Goal: Transaction & Acquisition: Purchase product/service

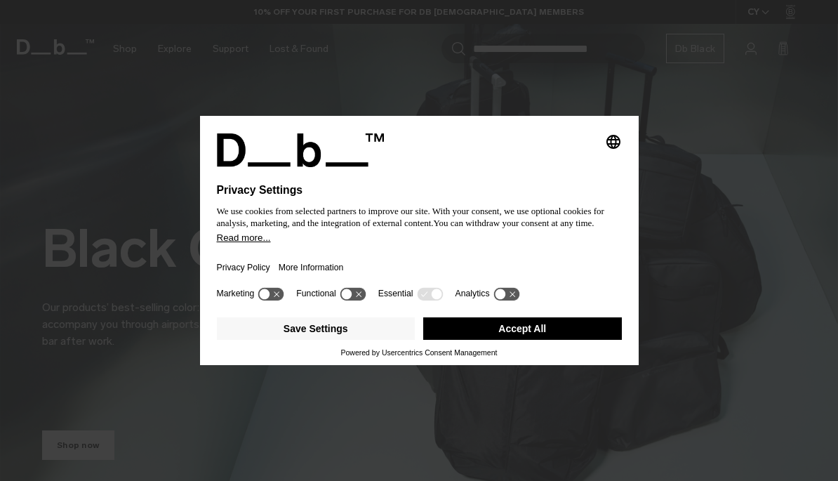
click at [541, 334] on button "Accept All" at bounding box center [522, 328] width 199 height 22
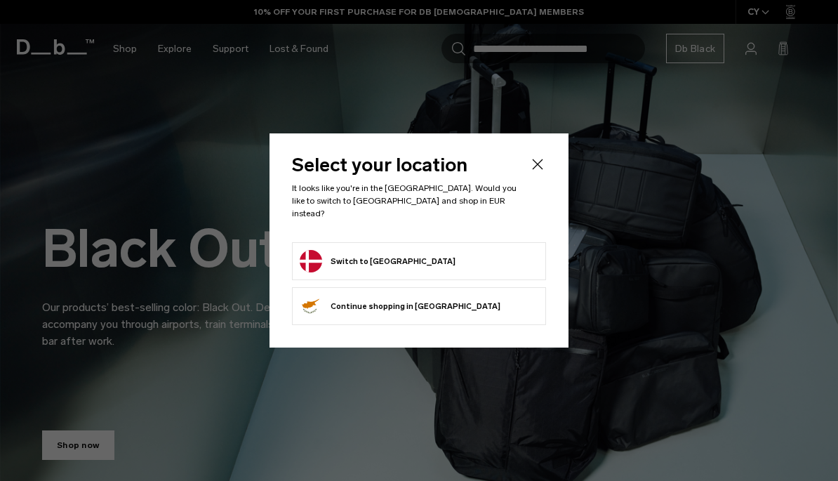
click at [508, 255] on form "Switch to [GEOGRAPHIC_DATA]" at bounding box center [419, 261] width 239 height 22
click at [394, 265] on button "Switch to [GEOGRAPHIC_DATA]" at bounding box center [378, 261] width 156 height 22
click at [397, 260] on button "Switch to [GEOGRAPHIC_DATA]" at bounding box center [378, 261] width 156 height 22
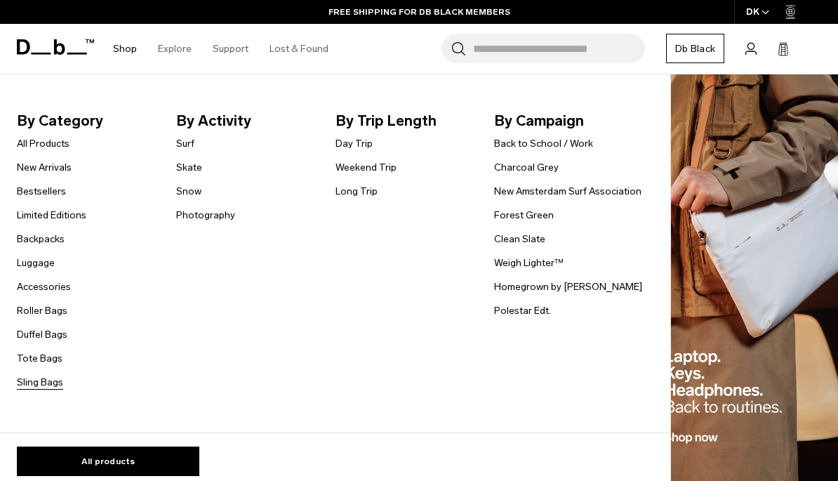
click at [45, 378] on link "Sling Bags" at bounding box center [40, 382] width 46 height 15
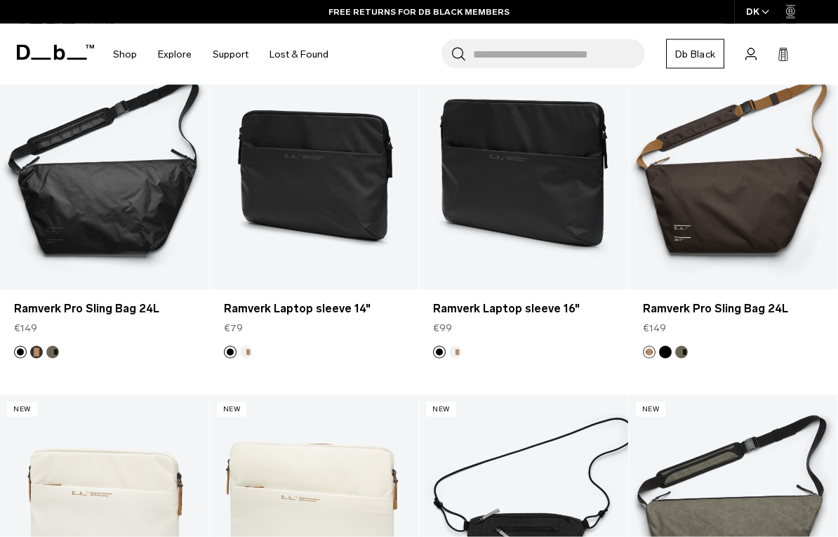
scroll to position [2393, 0]
